Goal: Task Accomplishment & Management: Complete application form

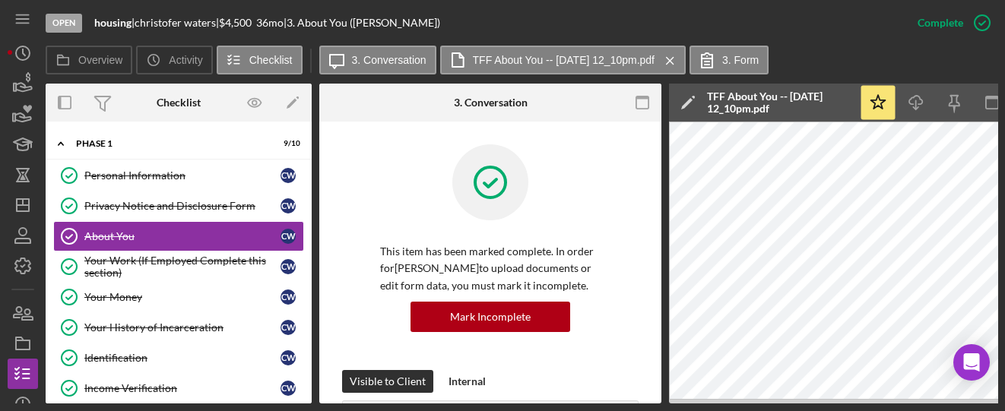
scroll to position [506, 0]
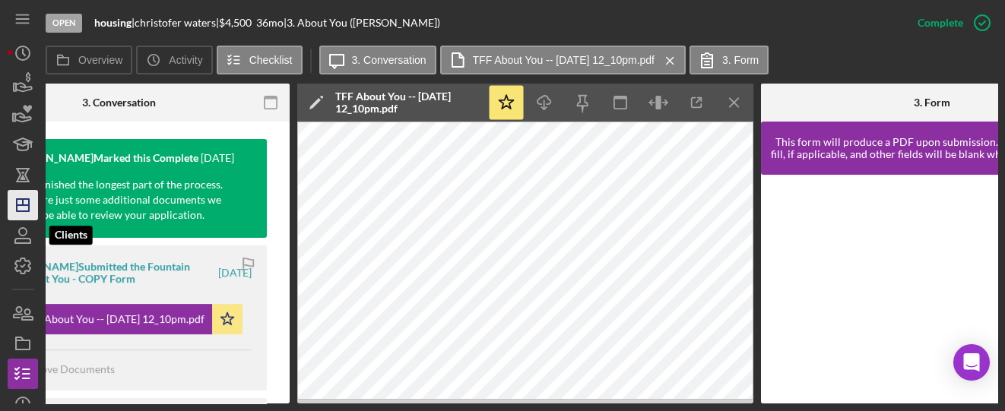
click at [17, 208] on icon "Icon/Dashboard" at bounding box center [23, 205] width 38 height 38
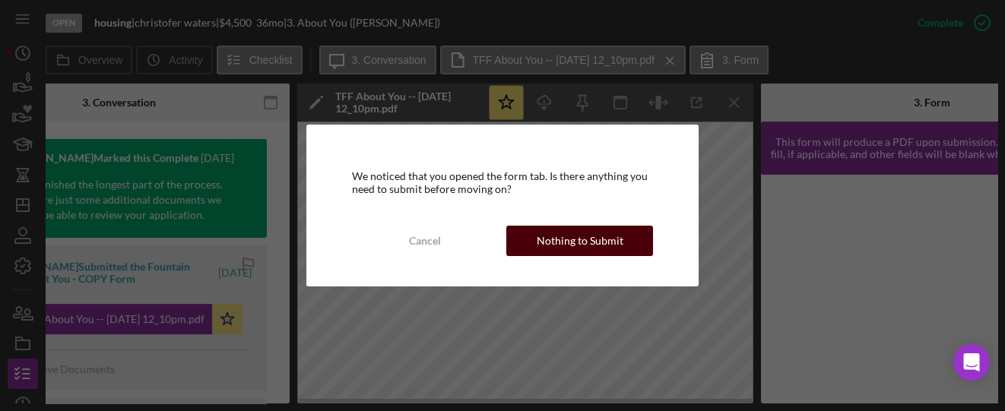
click at [565, 230] on div "Nothing to Submit" at bounding box center [580, 241] width 87 height 30
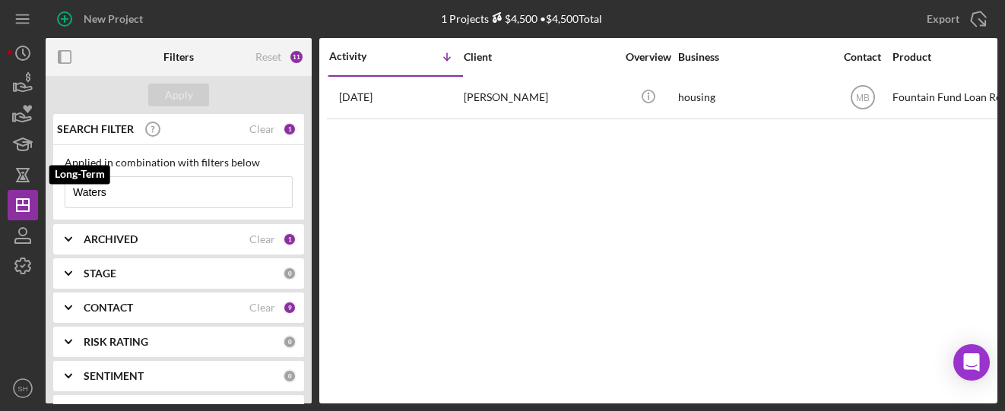
drag, startPoint x: 33, startPoint y: 167, endPoint x: 0, endPoint y: 162, distance: 33.1
click at [0, 162] on div "New Project 1 Projects $4,500 • $4,500 Total Waters Export Icon/Export Filters …" at bounding box center [502, 205] width 1005 height 411
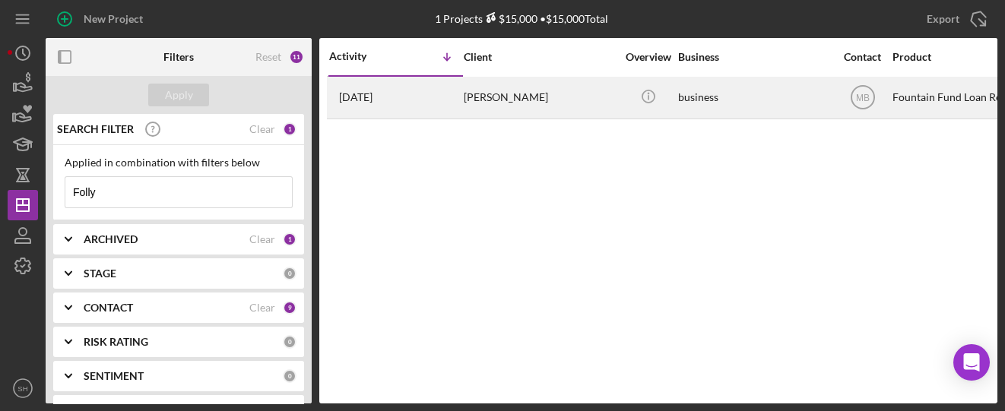
type input "Folly"
click at [469, 105] on div "[PERSON_NAME]" at bounding box center [540, 98] width 152 height 40
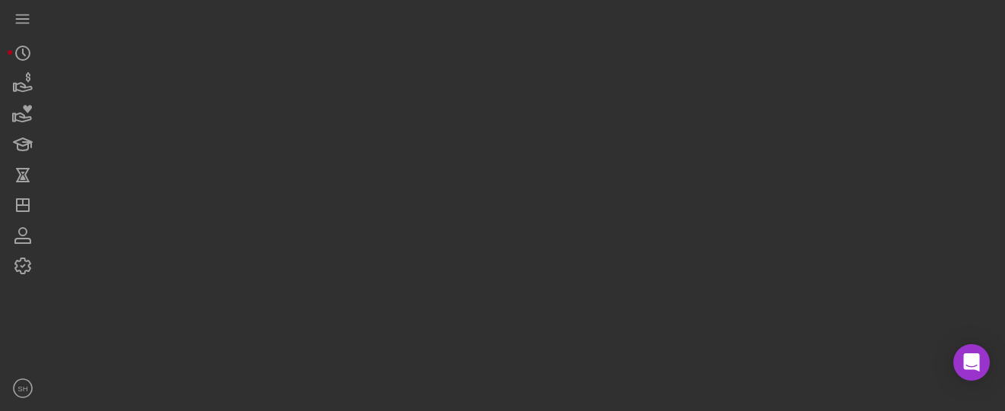
click at [469, 105] on div at bounding box center [522, 202] width 952 height 404
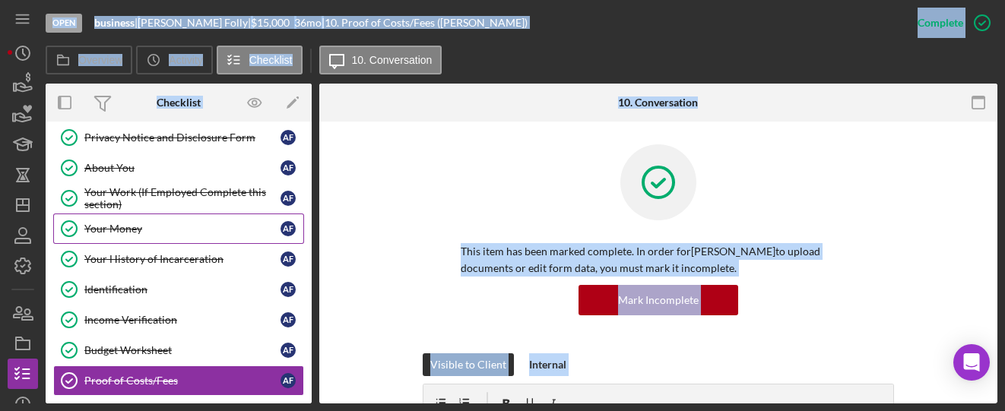
scroll to position [70, 0]
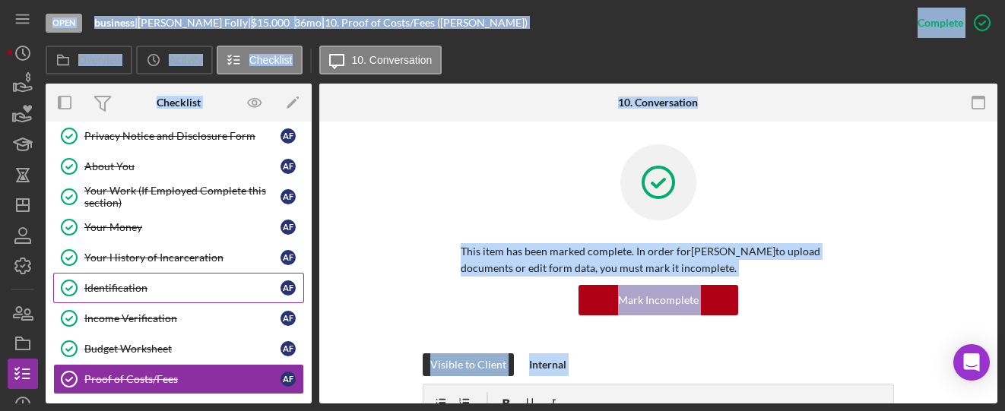
click at [114, 290] on div "Identification" at bounding box center [182, 288] width 196 height 12
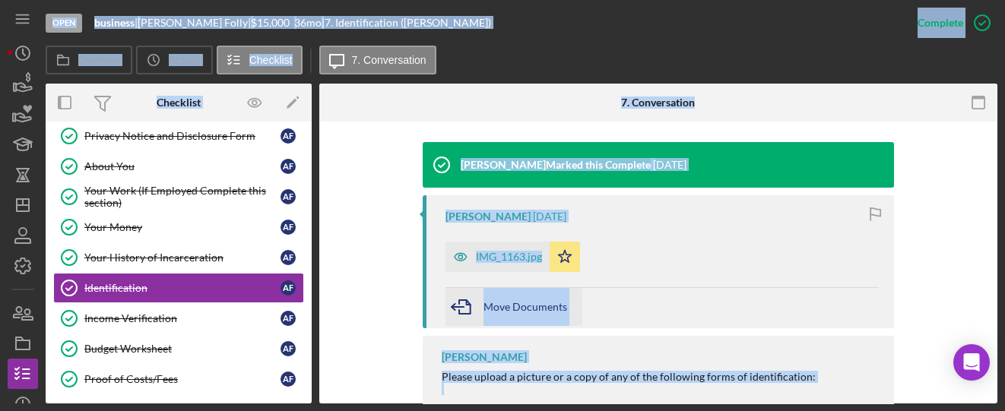
scroll to position [506, 0]
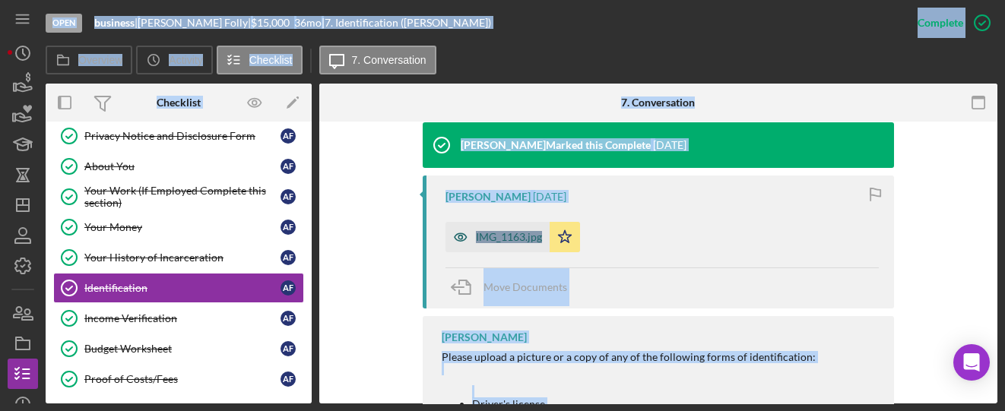
click at [502, 239] on div "IMG_1163.jpg" at bounding box center [509, 237] width 66 height 12
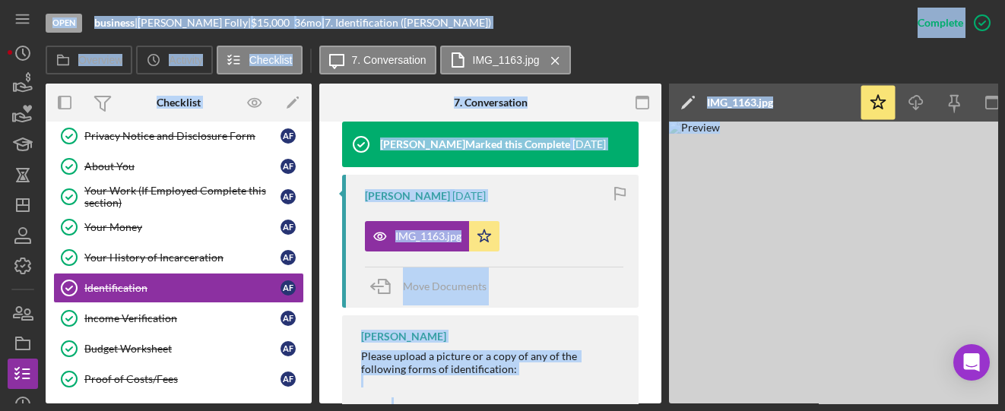
click at [749, 300] on img at bounding box center [897, 263] width 456 height 282
click at [884, 240] on img at bounding box center [897, 263] width 456 height 282
click at [881, 240] on img at bounding box center [897, 263] width 456 height 282
click at [735, 338] on img at bounding box center [897, 263] width 456 height 282
click at [855, 187] on img at bounding box center [897, 263] width 456 height 282
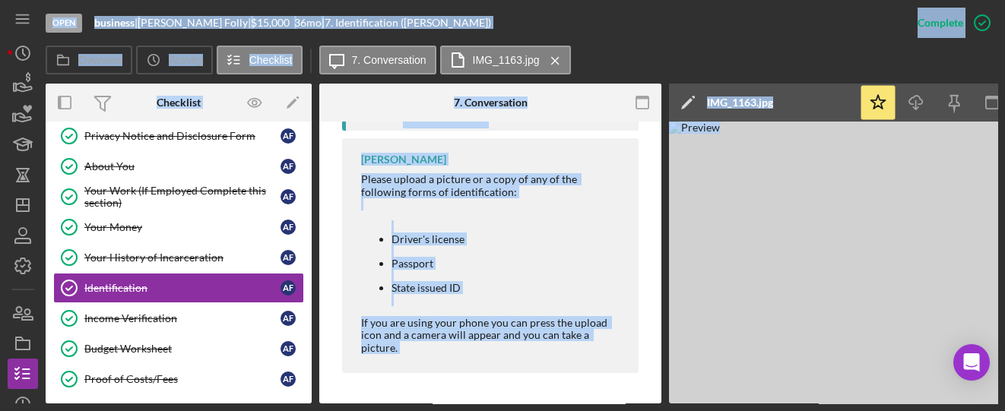
scroll to position [715, 0]
click at [497, 195] on div "Please upload a picture or a copy of any of the following forms of identificati…" at bounding box center [492, 263] width 262 height 180
click at [557, 233] on li "Driver's license" at bounding box center [508, 239] width 232 height 12
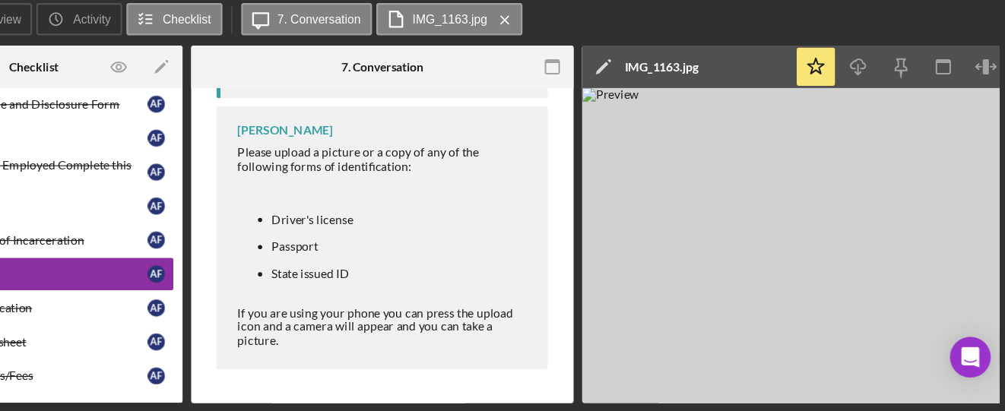
scroll to position [0, 44]
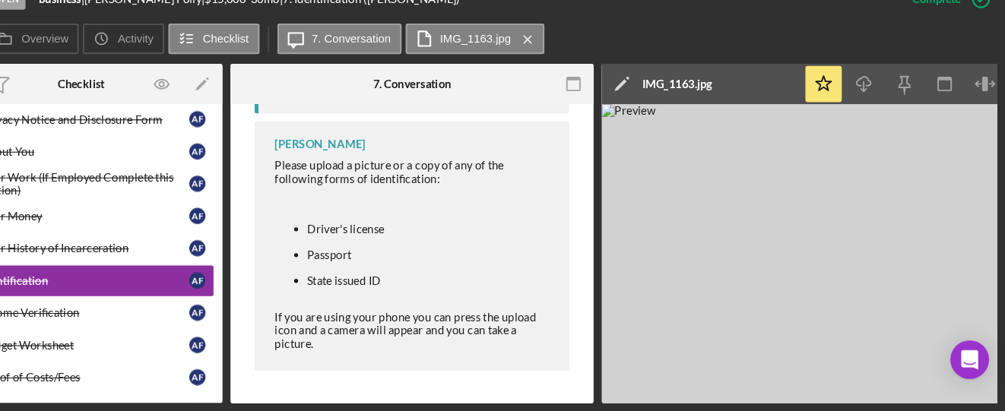
click at [769, 262] on img at bounding box center [853, 263] width 456 height 282
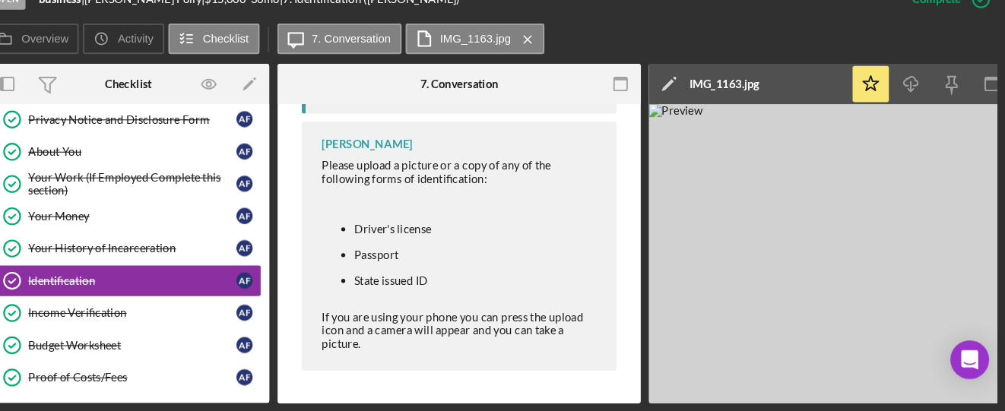
click at [497, 233] on li "Driver's license" at bounding box center [508, 239] width 232 height 12
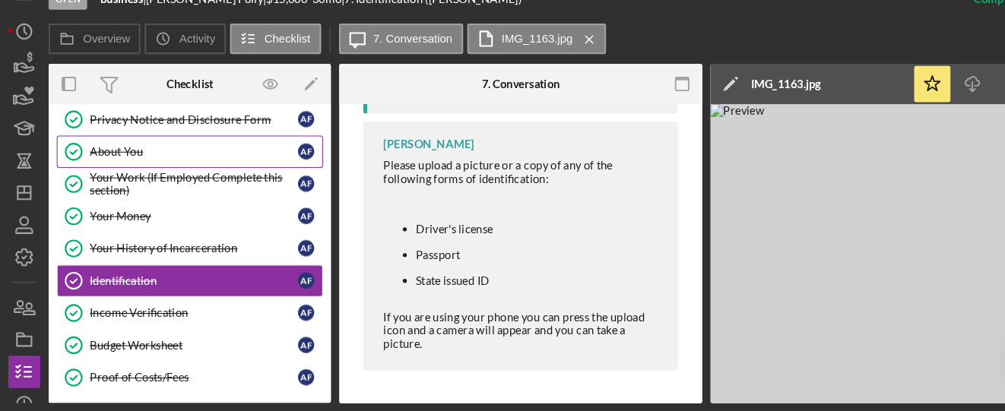
click at [84, 166] on div "About You" at bounding box center [182, 166] width 196 height 12
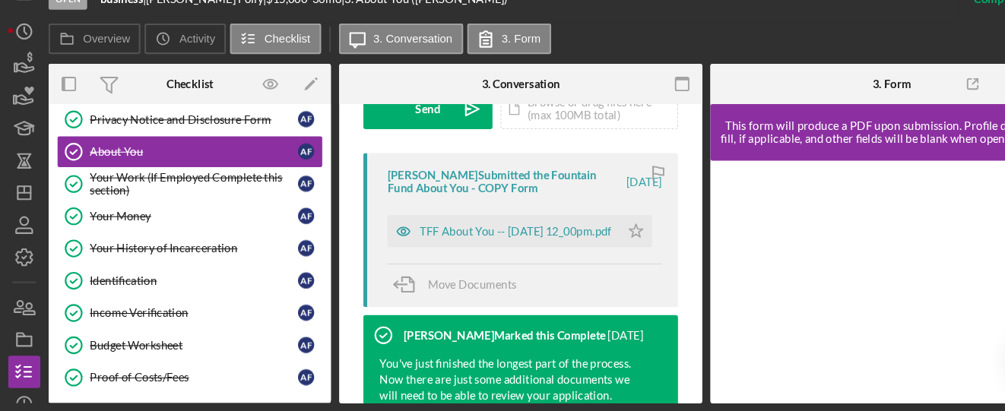
scroll to position [573, 0]
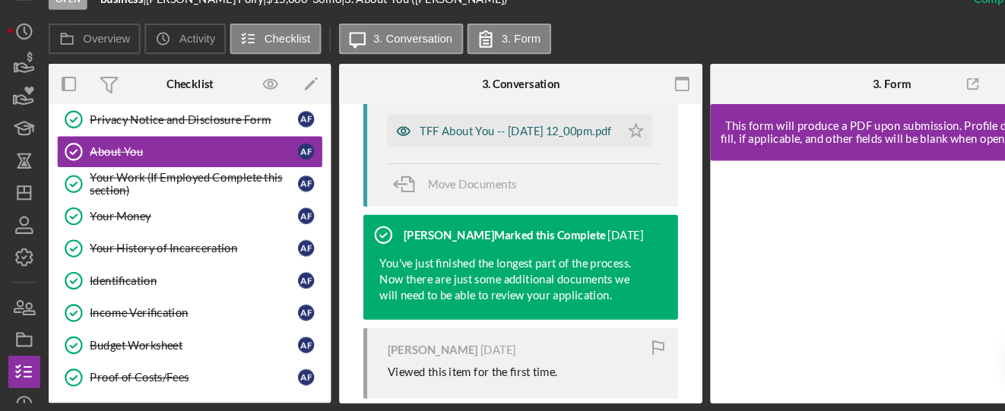
click at [414, 148] on div "TFF About You -- [DATE] 12_00pm.pdf" at bounding box center [485, 147] width 181 height 12
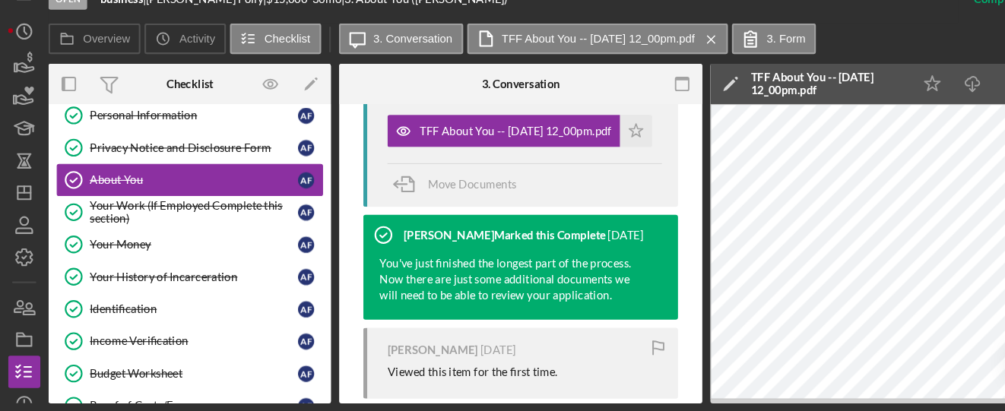
scroll to position [0, 0]
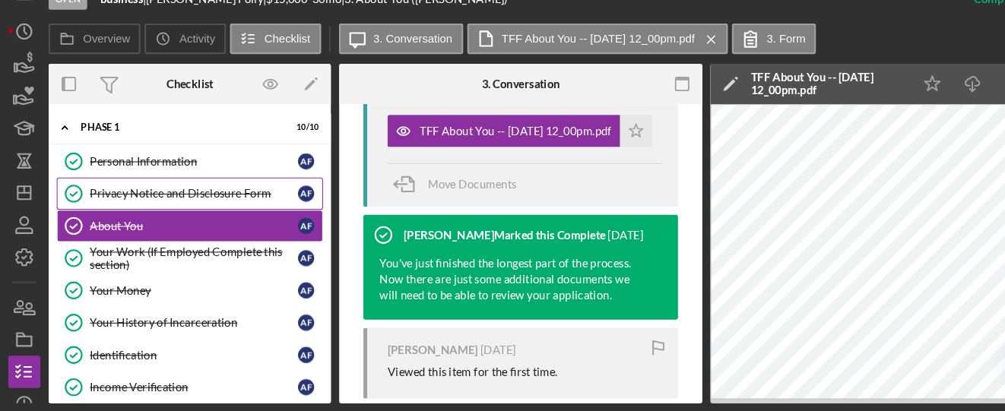
click at [138, 205] on div "Privacy Notice and Disclosure Form" at bounding box center [182, 206] width 196 height 12
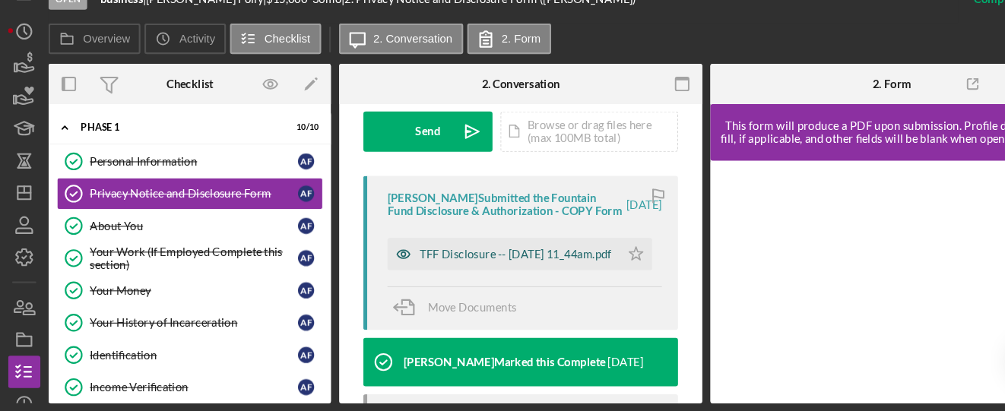
scroll to position [478, 0]
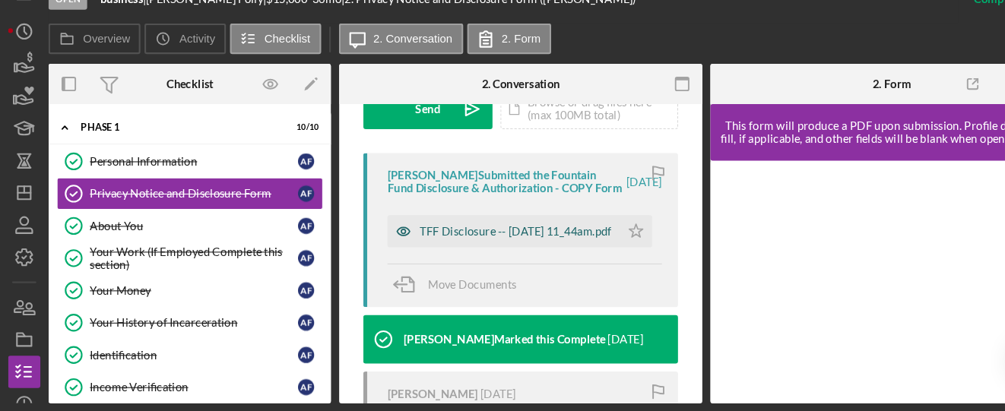
click at [482, 247] on div "TFF Disclosure -- [DATE] 11_44am.pdf" at bounding box center [485, 242] width 181 height 12
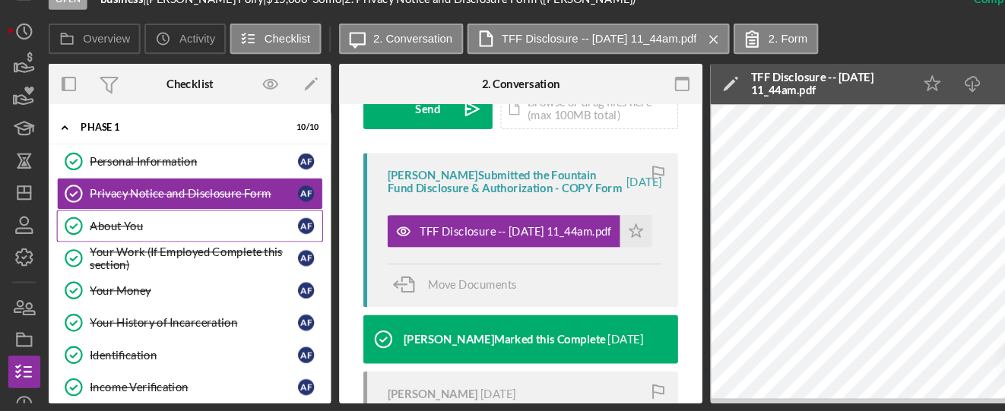
click at [97, 230] on div "About You" at bounding box center [182, 236] width 196 height 12
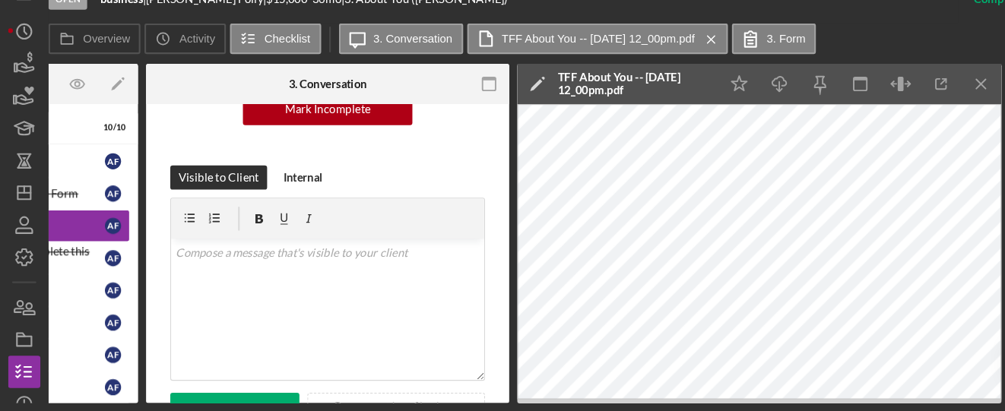
scroll to position [0, 201]
